Goal: Information Seeking & Learning: Learn about a topic

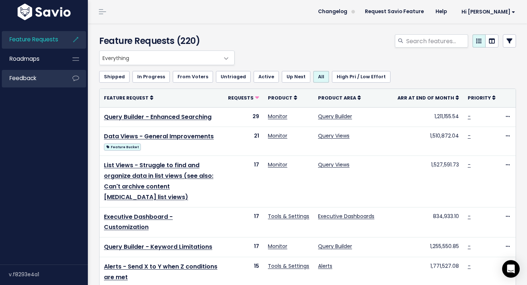
click at [65, 81] on li "Feedback" at bounding box center [44, 79] width 84 height 18
click at [61, 81] on li "Feedback" at bounding box center [44, 79] width 84 height 18
click at [14, 77] on span "Feedback" at bounding box center [23, 78] width 27 height 8
click at [24, 78] on span "Feedback" at bounding box center [23, 78] width 27 height 8
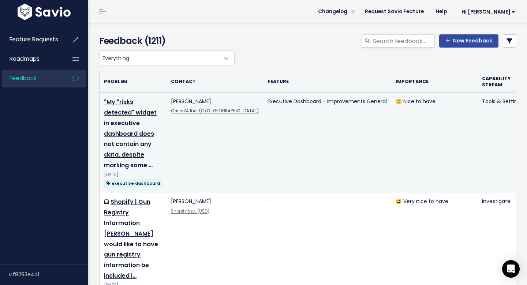
scroll to position [12, 0]
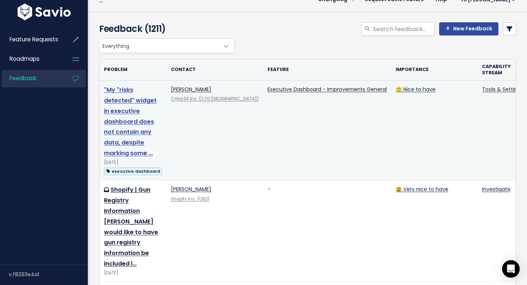
click at [123, 114] on link ""My "risks detected" widget in executive dashboard does not contain any data, d…" at bounding box center [130, 122] width 53 height 72
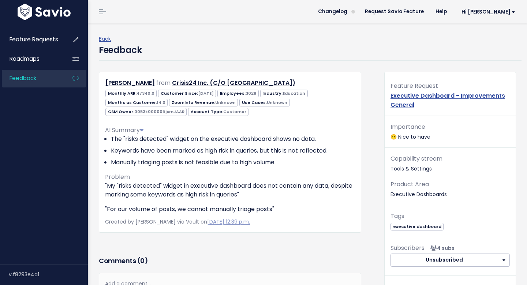
scroll to position [0, 0]
click at [172, 163] on li "Manually triaging posts is not feasible due to high volume." at bounding box center [233, 162] width 244 height 9
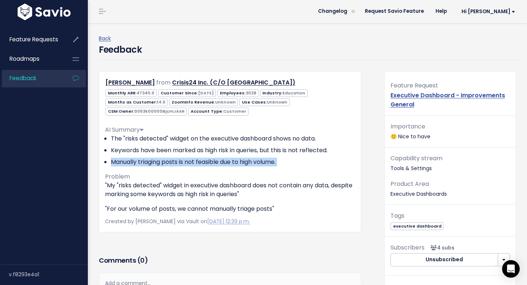
click at [172, 163] on li "Manually triaging posts is not feasible due to high volume." at bounding box center [233, 162] width 244 height 9
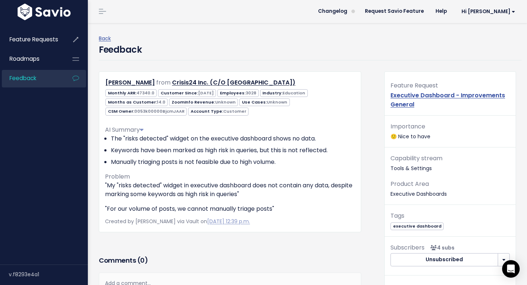
click at [172, 185] on p ""My "risks detected" widget in executive dashboard does not contain any data, d…" at bounding box center [230, 190] width 250 height 18
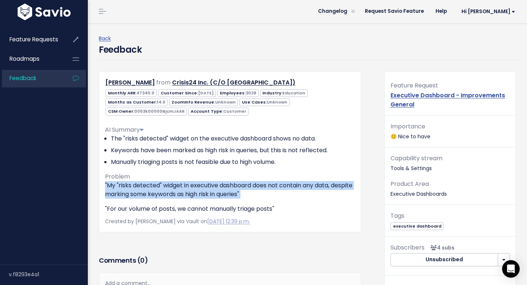
click at [172, 185] on p ""My "risks detected" widget in executive dashboard does not contain any data, d…" at bounding box center [230, 190] width 250 height 18
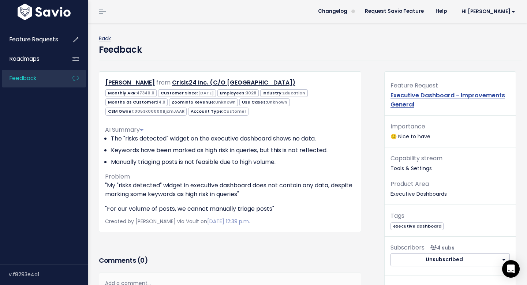
click at [104, 37] on link "Back" at bounding box center [105, 38] width 12 height 7
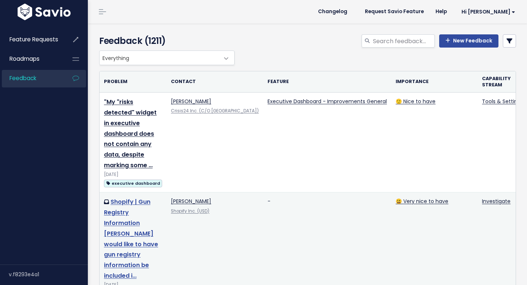
click at [123, 210] on link "Shopify | Gun Registry Information Luke would like to have gun registry informa…" at bounding box center [131, 239] width 54 height 82
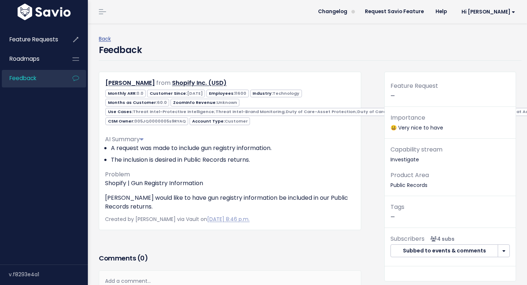
click at [139, 150] on li "A request was made to include gun registry information." at bounding box center [233, 148] width 244 height 9
click at [139, 160] on li "The inclusion is desired in Public Records returns." at bounding box center [233, 160] width 244 height 9
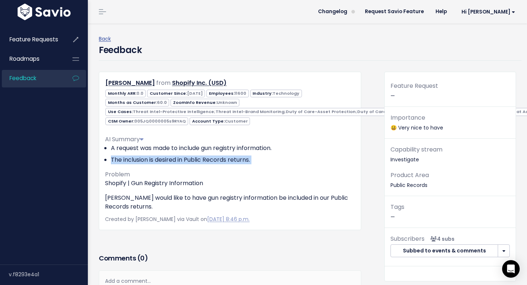
click at [139, 160] on li "The inclusion is desired in Public Records returns." at bounding box center [233, 160] width 244 height 9
click at [102, 38] on link "Back" at bounding box center [105, 38] width 12 height 7
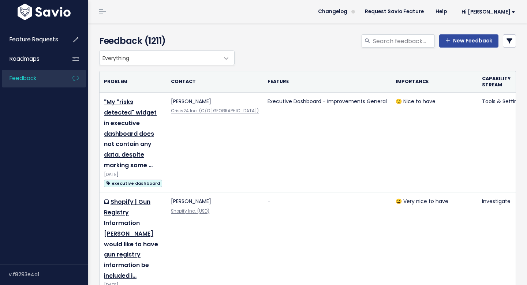
scroll to position [83, 0]
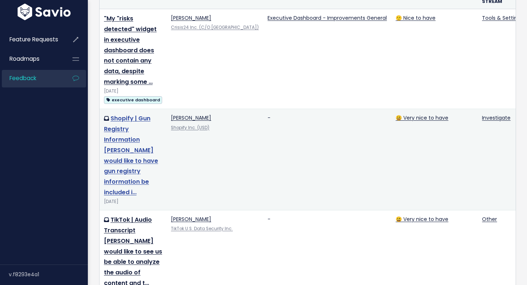
click at [125, 150] on link "Shopify | Gun Registry Information [PERSON_NAME] would like to have gun registr…" at bounding box center [131, 155] width 54 height 82
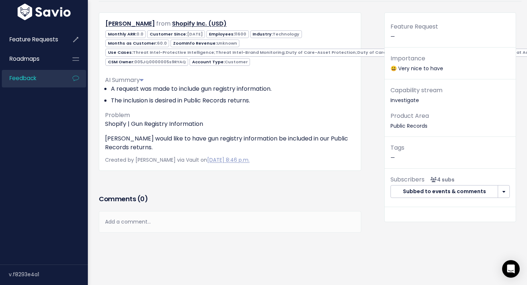
scroll to position [52, 0]
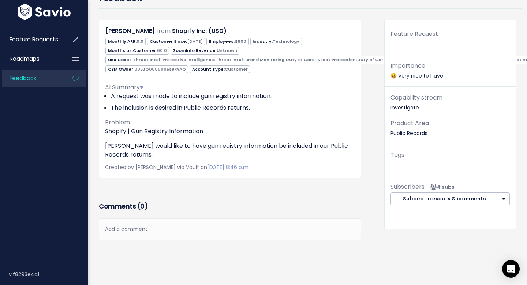
click at [166, 69] on span "005JQ0000005s9RYAQ" at bounding box center [160, 69] width 52 height 6
click at [72, 79] on icon at bounding box center [75, 78] width 13 height 17
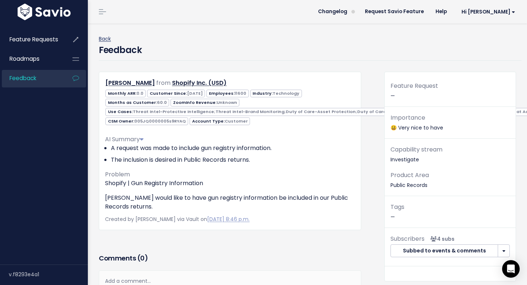
click at [105, 37] on link "Back" at bounding box center [105, 38] width 12 height 7
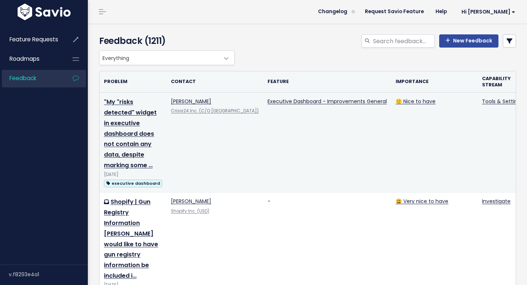
scroll to position [278, 0]
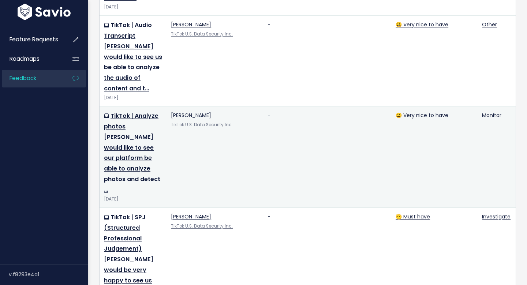
click at [143, 120] on td "TikTok | Analyze photos Luis would like to see our platform be able to analyze …" at bounding box center [133, 157] width 67 height 101
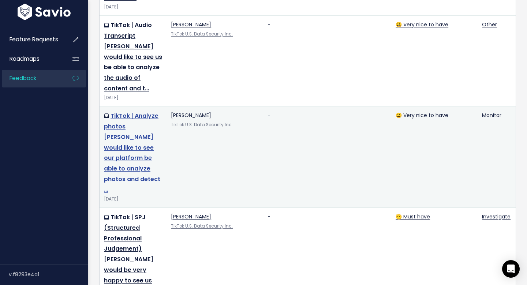
click at [133, 112] on link "TikTok | Analyze photos Luis would like to see our platform be able to analyze …" at bounding box center [132, 153] width 56 height 82
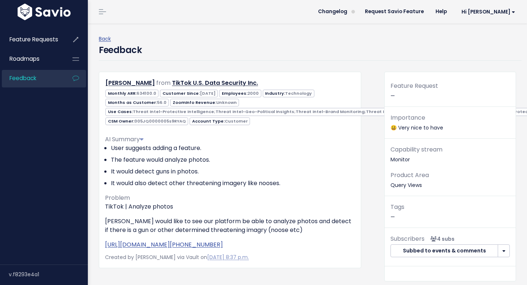
click at [143, 150] on li "User suggests adding a feature." at bounding box center [233, 148] width 244 height 9
click at [146, 172] on li "It would detect guns in photos." at bounding box center [233, 171] width 244 height 9
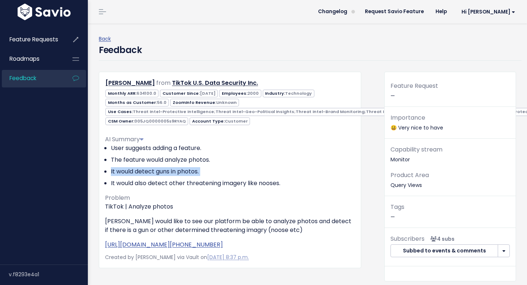
click at [146, 172] on li "It would detect guns in photos." at bounding box center [233, 171] width 244 height 9
click at [151, 186] on li "It would also detect other threatening imagery like nooses." at bounding box center [233, 183] width 244 height 9
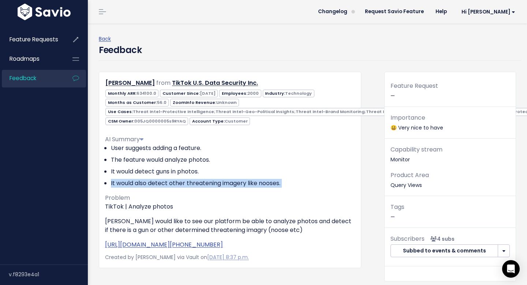
click at [151, 186] on li "It would also detect other threatening imagery like nooses." at bounding box center [233, 183] width 244 height 9
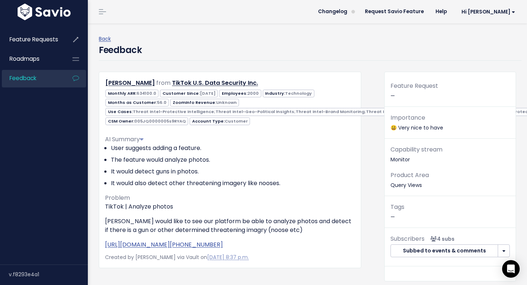
click at [150, 208] on p "TikTok | Analyze photos" at bounding box center [230, 206] width 250 height 9
click at [46, 83] on link "Feedback" at bounding box center [31, 78] width 59 height 17
